Goal: Find contact information: Find contact information

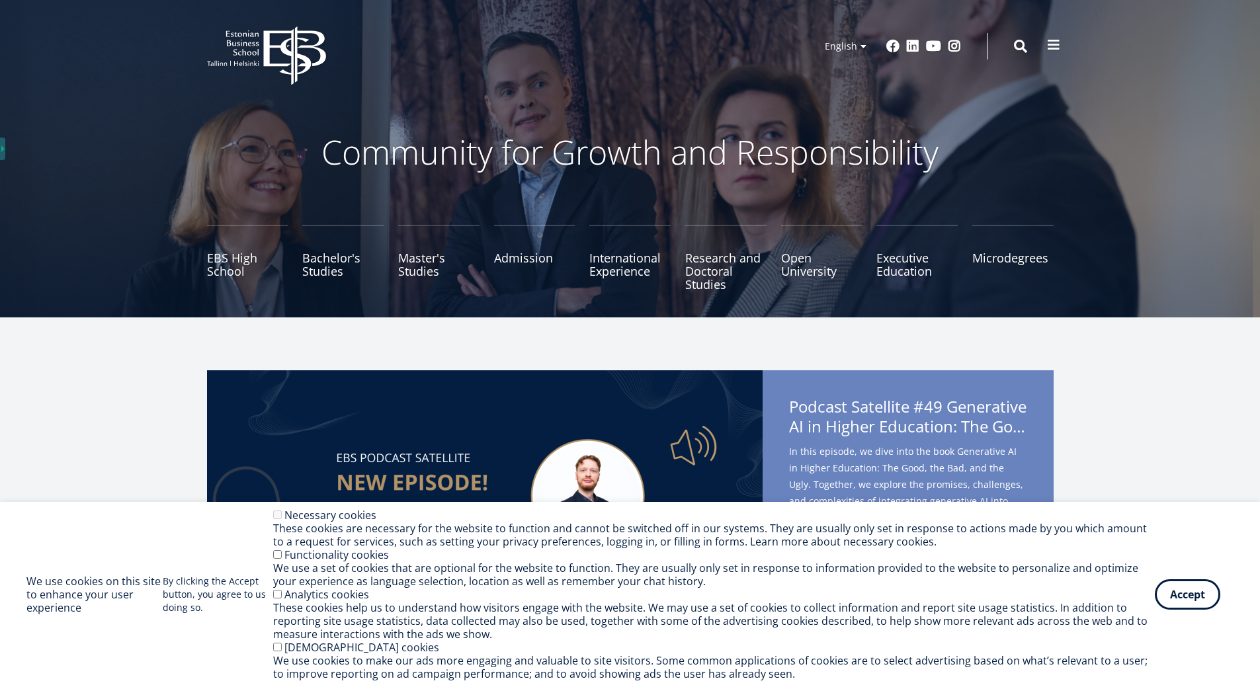
click at [1055, 46] on span at bounding box center [1053, 44] width 13 height 13
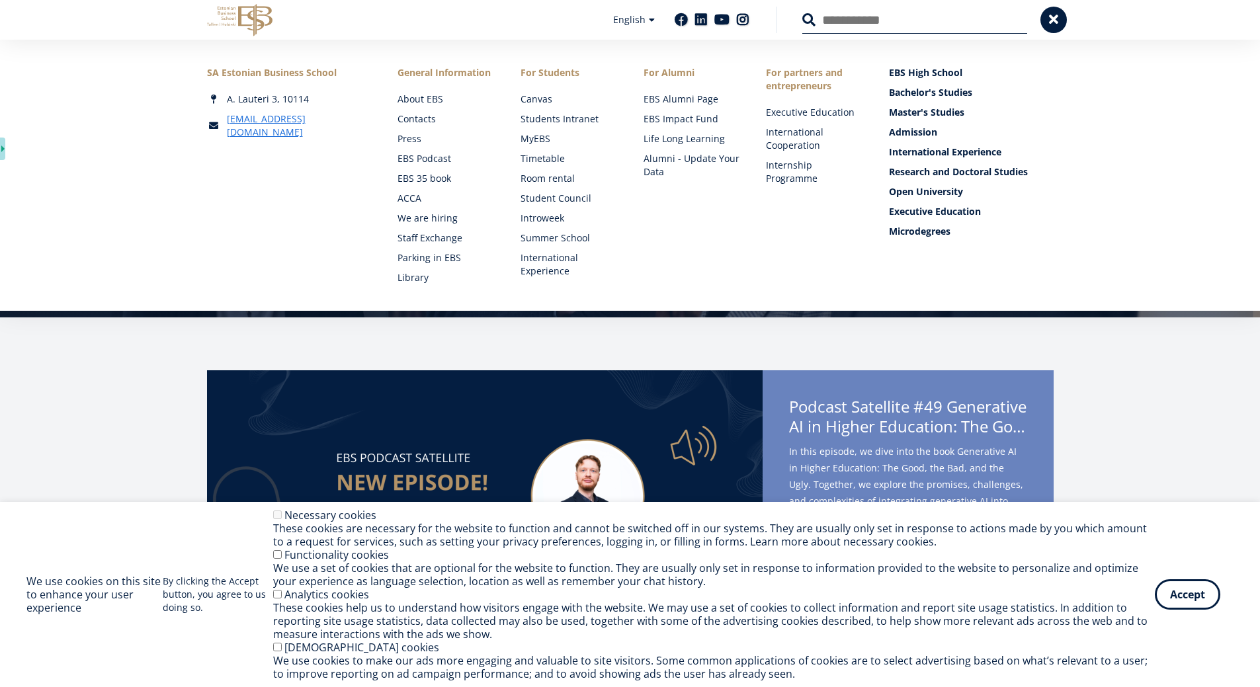
drag, startPoint x: 315, startPoint y: 94, endPoint x: 305, endPoint y: 103, distance: 13.1
click at [305, 103] on div "A. Lauteri 3, 10114" at bounding box center [289, 99] width 165 height 13
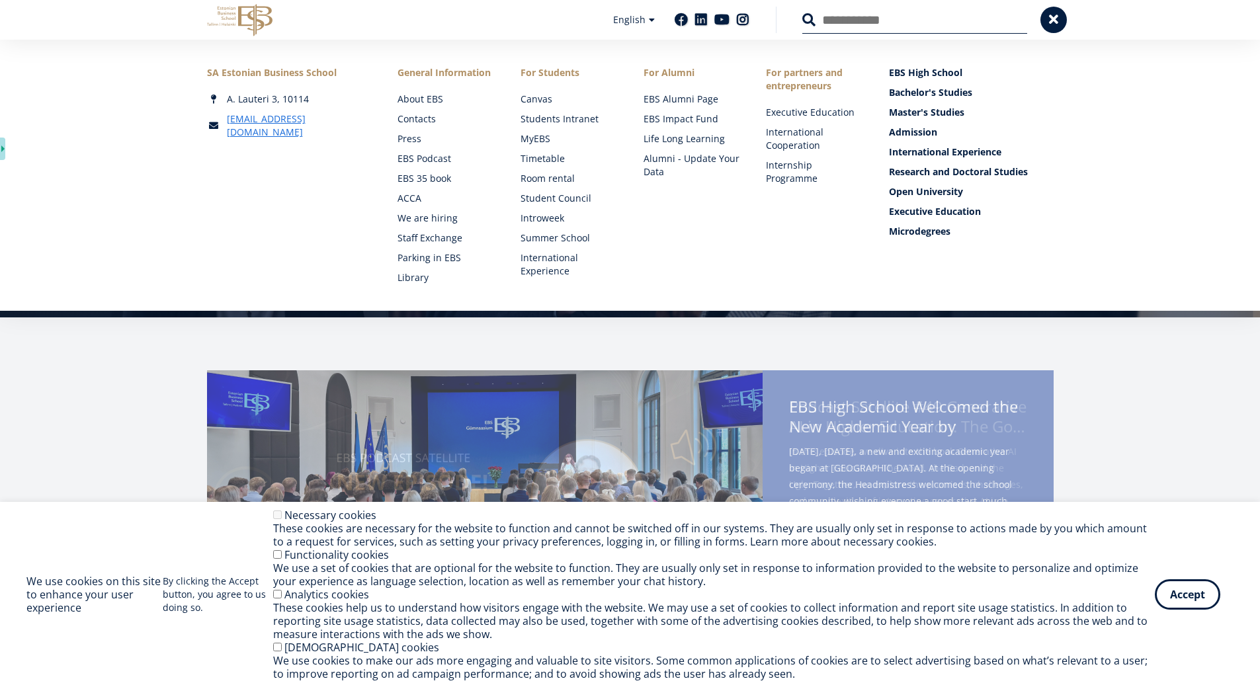
copy div "A. Lauteri 3, 10114"
